Goal: Information Seeking & Learning: Learn about a topic

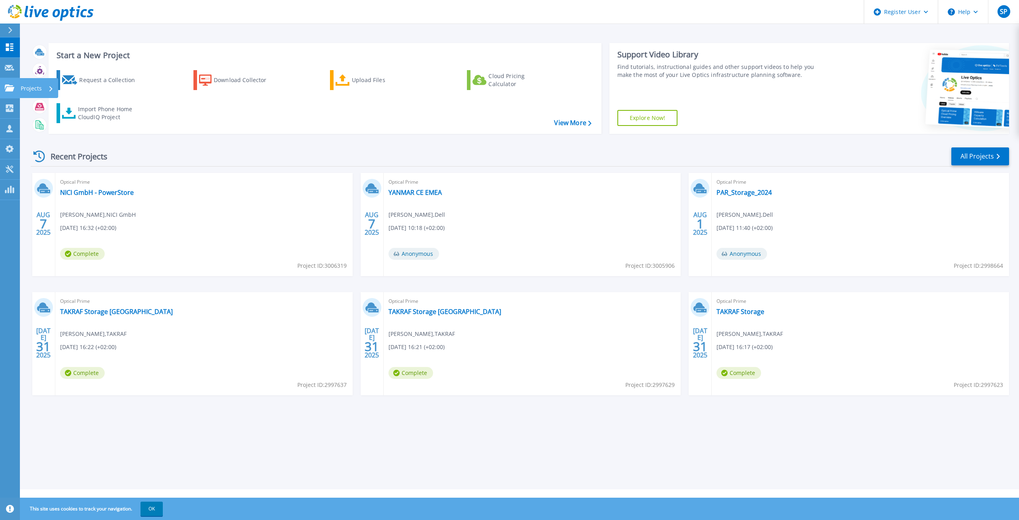
click at [10, 88] on icon at bounding box center [10, 87] width 10 height 7
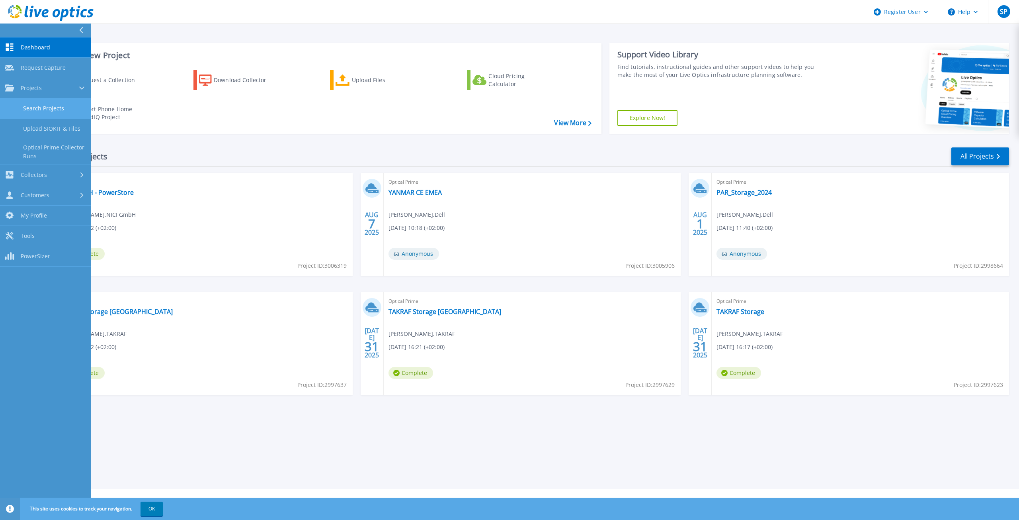
click at [23, 105] on link "Search Projects" at bounding box center [45, 108] width 91 height 20
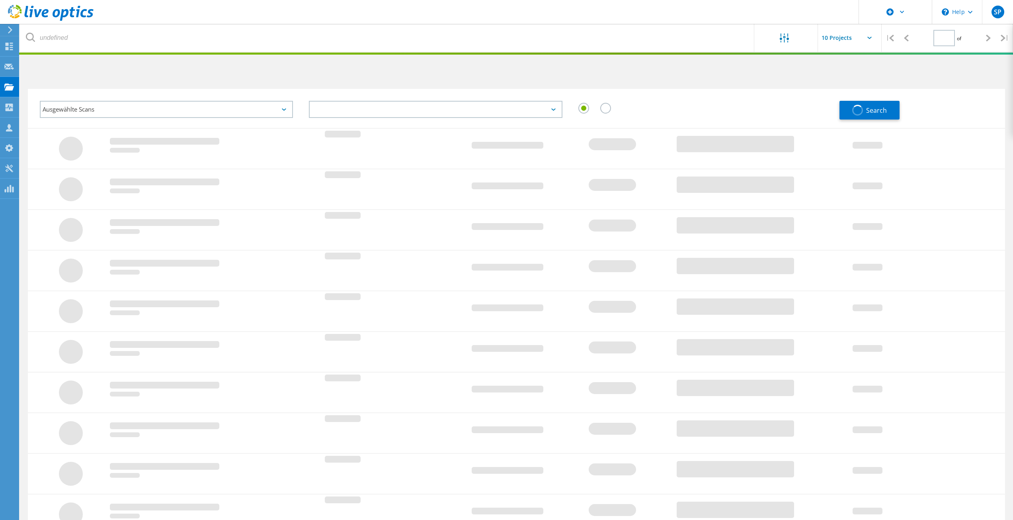
type input "1"
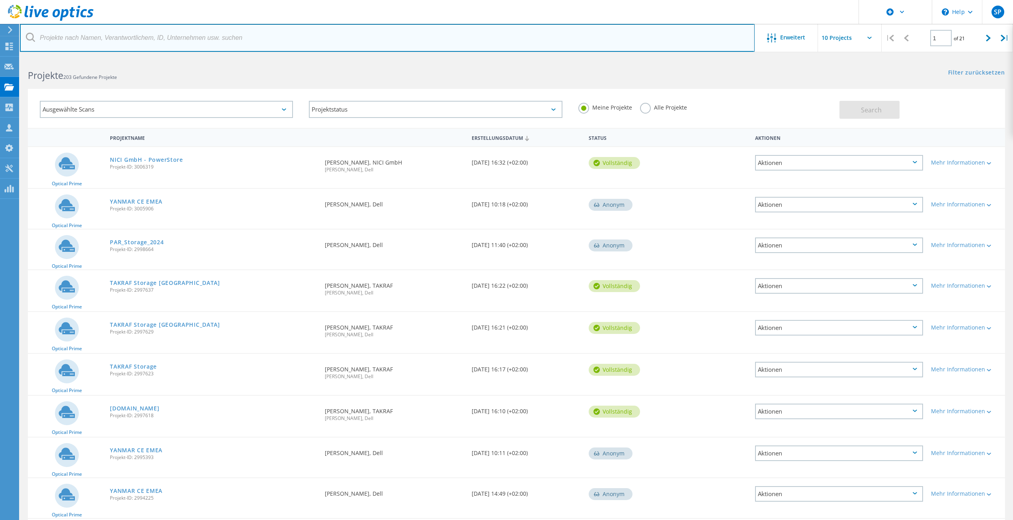
click at [349, 40] on input "text" at bounding box center [387, 38] width 735 height 28
type input "takraf"
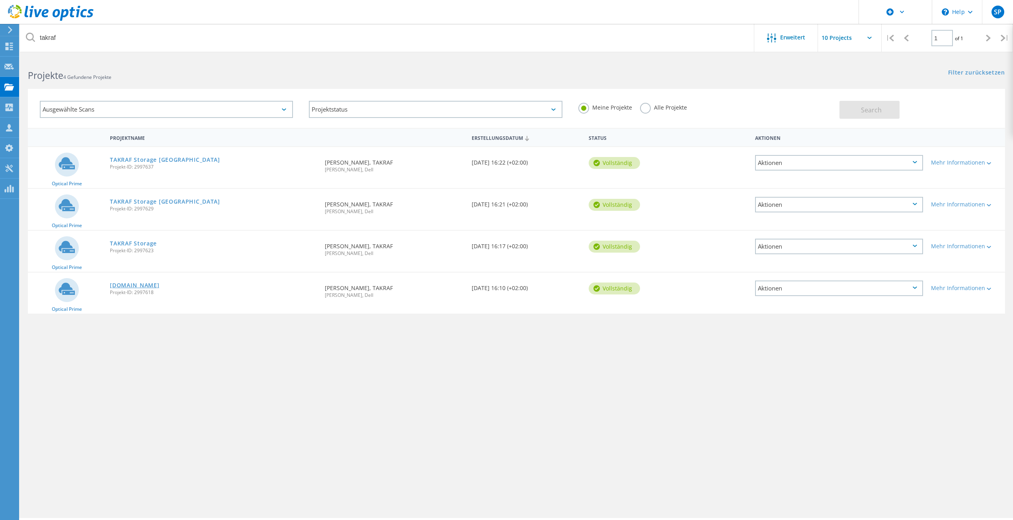
click at [152, 286] on link "taklpzlvc01.takraf.net" at bounding box center [134, 285] width 49 height 6
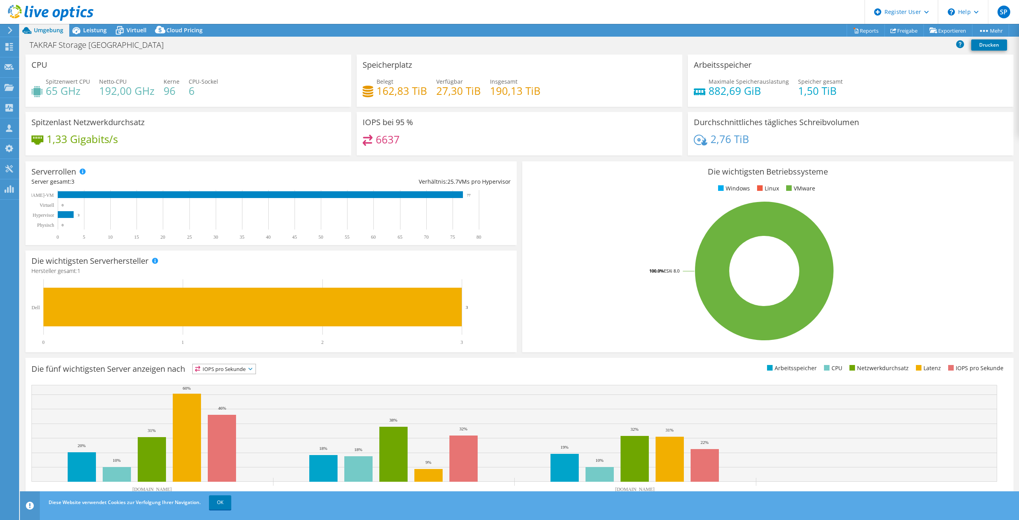
select select "USD"
click at [94, 30] on span "Leistung" at bounding box center [94, 30] width 23 height 8
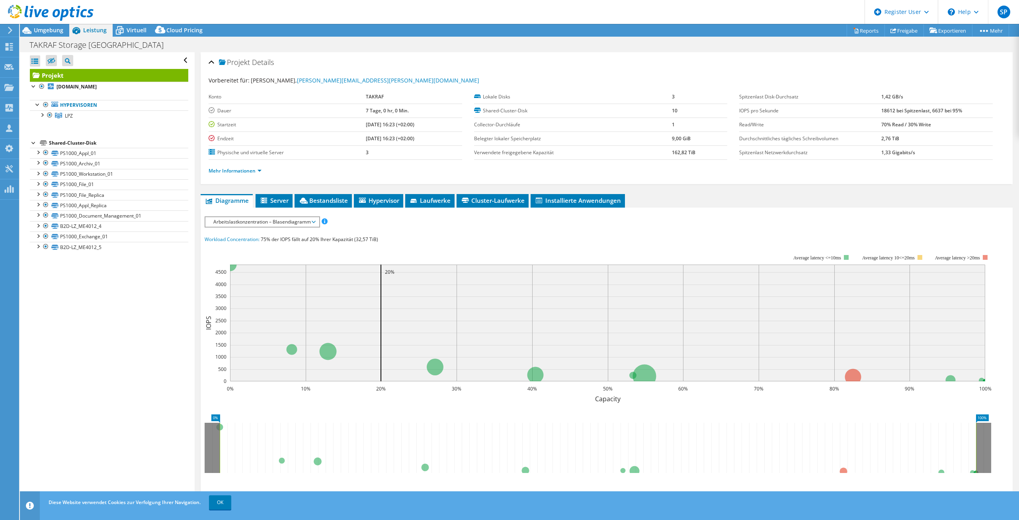
click at [675, 162] on div "Mehr Informationen" at bounding box center [607, 171] width 796 height 22
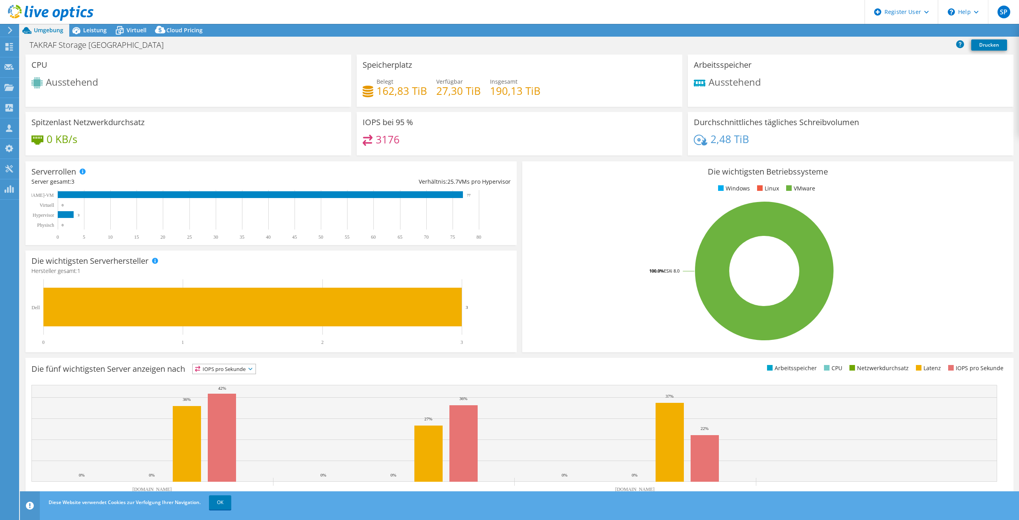
select select "USD"
click at [90, 35] on div "Leistung" at bounding box center [90, 30] width 43 height 13
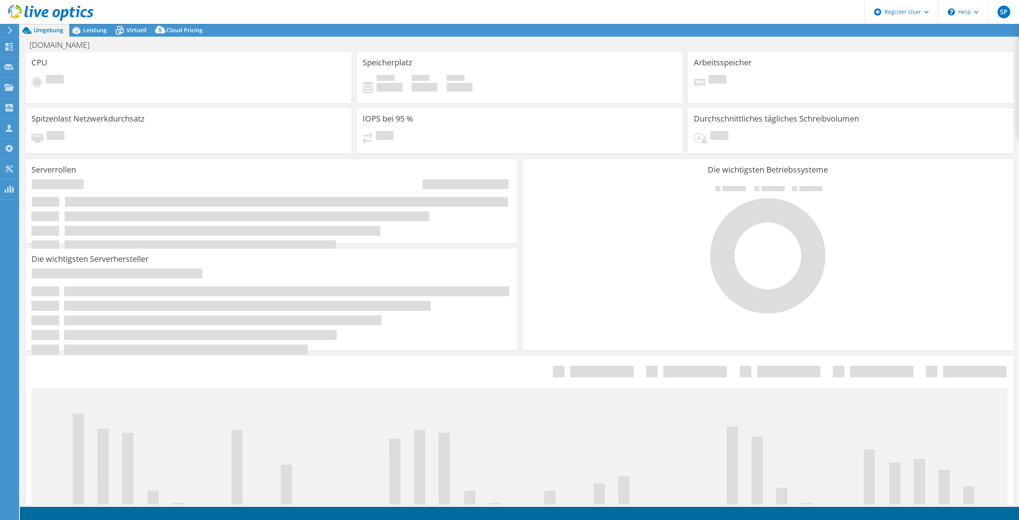
select select "USD"
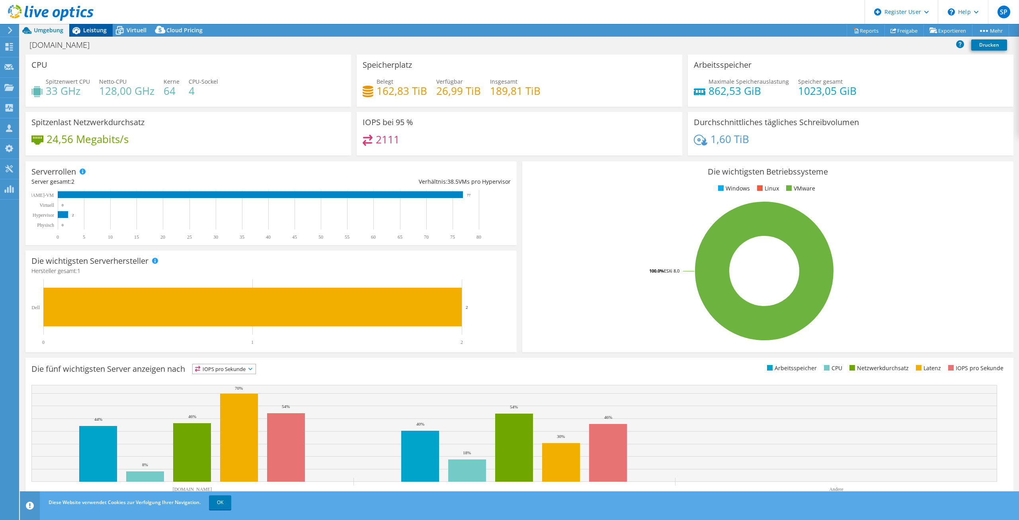
click at [93, 34] on div "Leistung" at bounding box center [90, 30] width 43 height 13
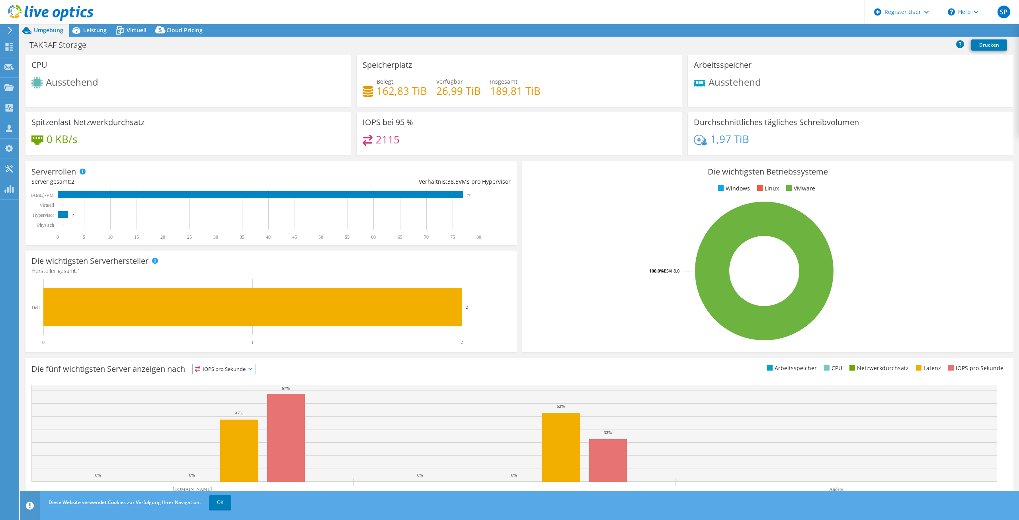
select select "USD"
click at [85, 29] on span "Leistung" at bounding box center [94, 30] width 23 height 8
